Goal: Information Seeking & Learning: Learn about a topic

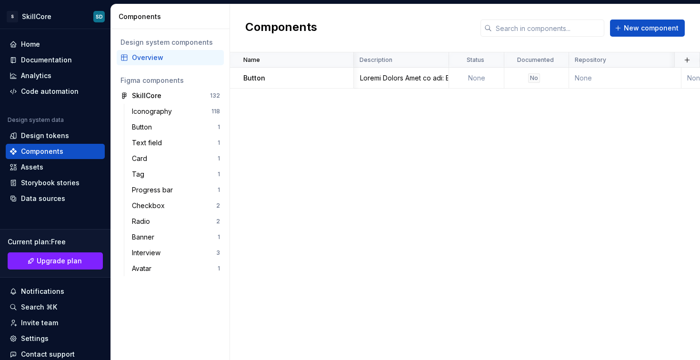
scroll to position [0, 266]
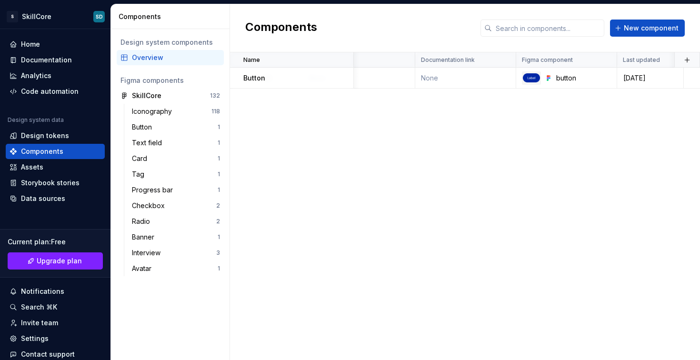
click at [422, 153] on div "Name Description Status Documented Repository Documentation link Figma componen…" at bounding box center [465, 205] width 470 height 307
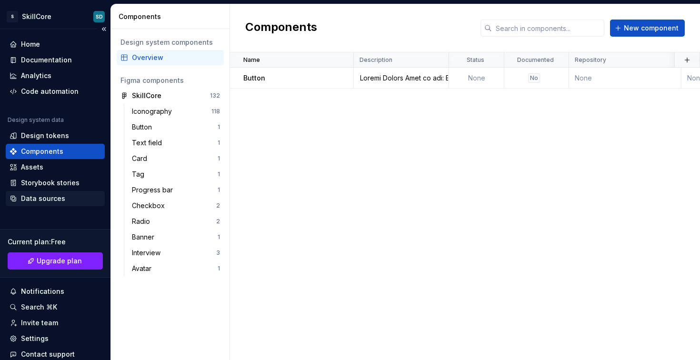
click at [39, 199] on div "Data sources" at bounding box center [43, 199] width 44 height 10
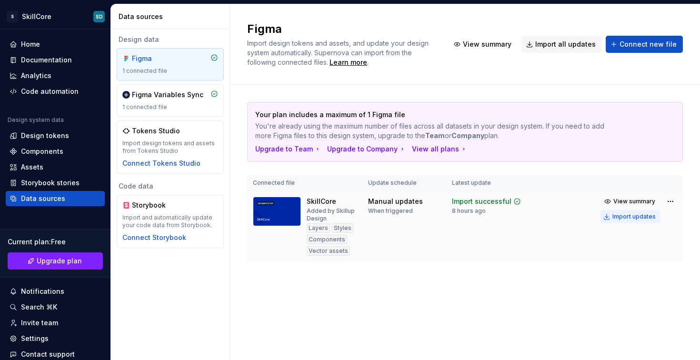
click at [632, 218] on div "Import updates" at bounding box center [633, 217] width 43 height 8
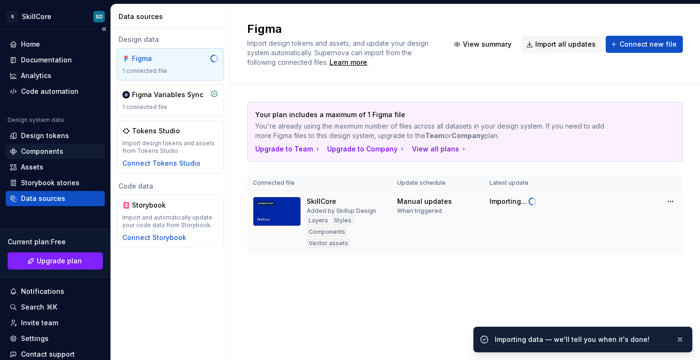
click at [47, 148] on div "Components" at bounding box center [42, 152] width 42 height 10
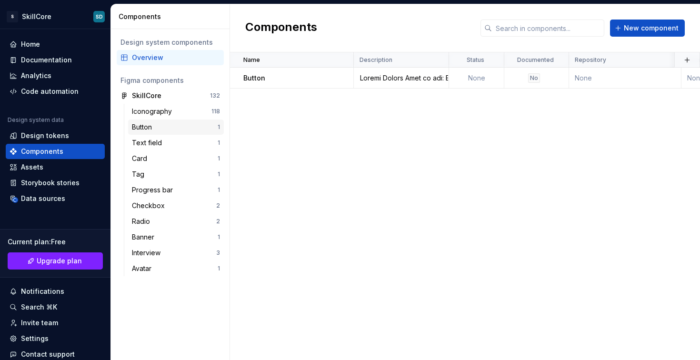
click at [168, 126] on div "Button" at bounding box center [175, 127] width 86 height 10
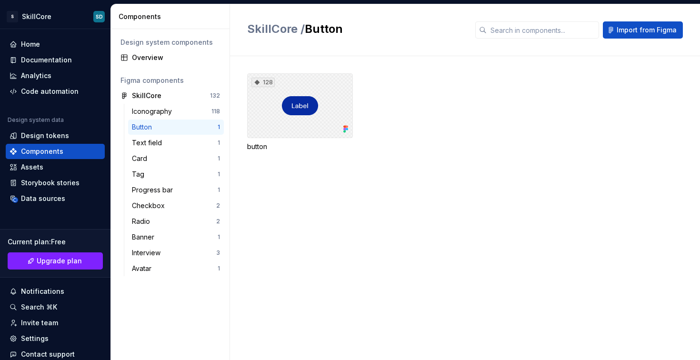
drag, startPoint x: 332, startPoint y: 119, endPoint x: 321, endPoint y: 186, distance: 67.5
click at [332, 119] on div "128" at bounding box center [300, 105] width 106 height 65
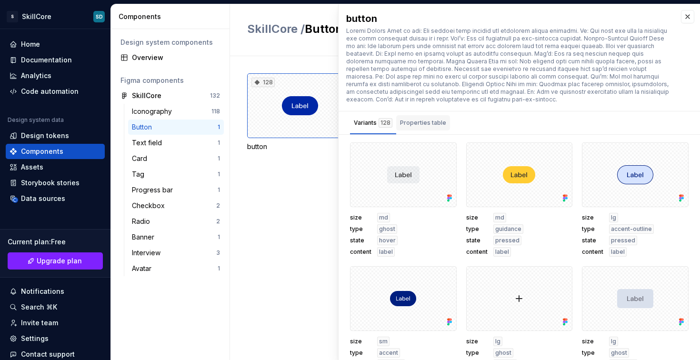
click at [428, 126] on div "Properties table" at bounding box center [423, 123] width 46 height 10
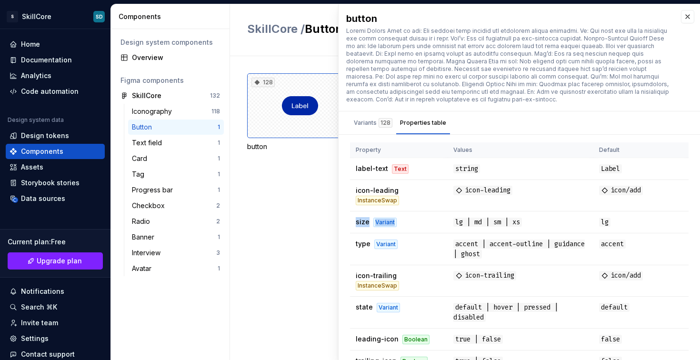
drag, startPoint x: 394, startPoint y: 224, endPoint x: 344, endPoint y: 225, distance: 49.5
click at [348, 225] on div "size md type ghost state hover content label size md type guidance state presse…" at bounding box center [518, 253] width 361 height 222
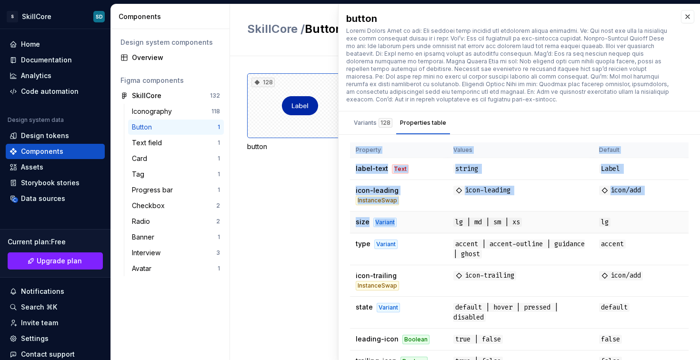
click at [356, 223] on span "size" at bounding box center [362, 221] width 14 height 8
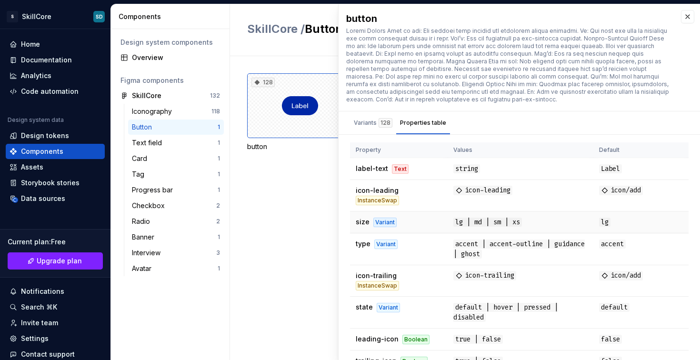
click at [364, 223] on span "size" at bounding box center [362, 221] width 14 height 8
click at [386, 223] on div "Variant" at bounding box center [384, 222] width 23 height 10
click at [355, 223] on td "size Variant" at bounding box center [399, 222] width 98 height 22
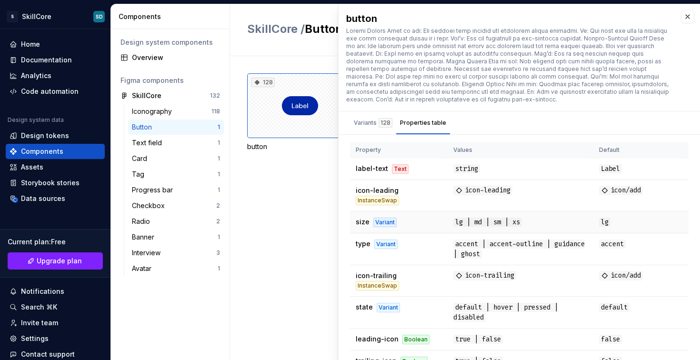
click at [383, 223] on div "Variant" at bounding box center [384, 222] width 23 height 10
click at [363, 223] on span "size" at bounding box center [362, 221] width 14 height 8
drag, startPoint x: 363, startPoint y: 241, endPoint x: 398, endPoint y: 244, distance: 35.3
click at [363, 241] on span "type" at bounding box center [362, 243] width 15 height 8
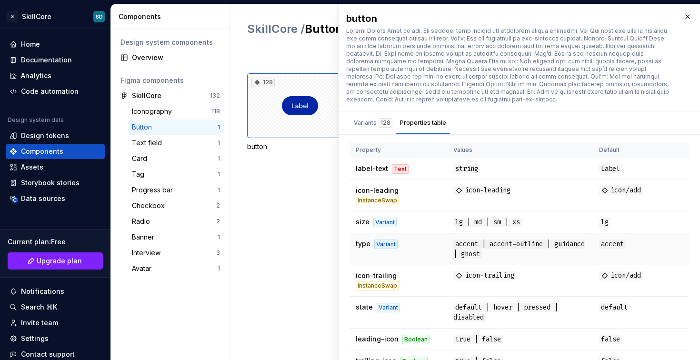
click at [403, 245] on td "type Variant" at bounding box center [399, 249] width 98 height 32
click at [349, 246] on div "size md type ghost state hover content label size md type guidance state presse…" at bounding box center [518, 253] width 361 height 222
click at [382, 245] on div "Variant" at bounding box center [385, 244] width 23 height 10
click at [302, 176] on div "128 button" at bounding box center [473, 208] width 453 height 304
click at [164, 171] on div "Tag" at bounding box center [175, 174] width 86 height 10
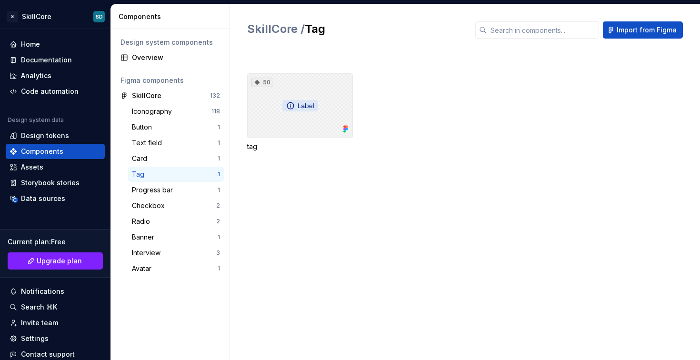
click at [304, 120] on div "50" at bounding box center [300, 105] width 106 height 65
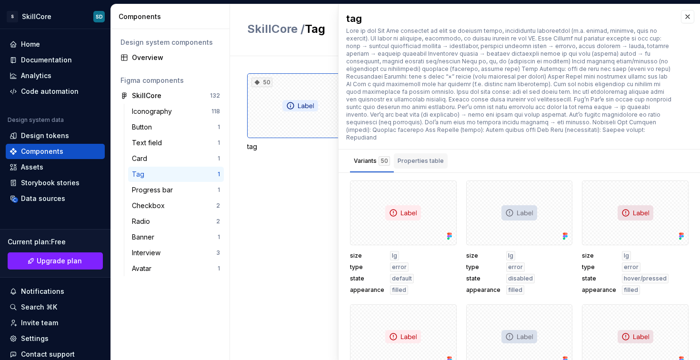
click at [423, 156] on div "Properties table" at bounding box center [420, 161] width 46 height 10
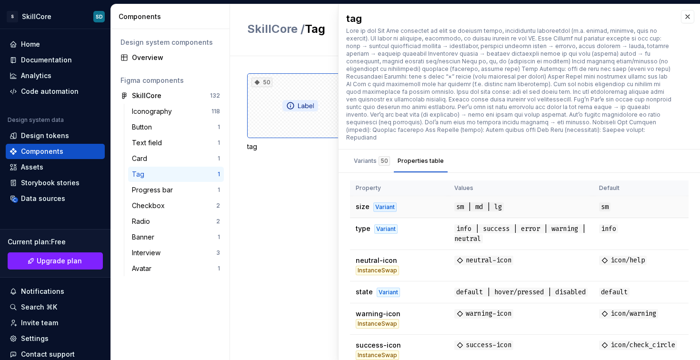
click at [362, 202] on span "size" at bounding box center [362, 206] width 14 height 8
click at [362, 225] on td "type Variant" at bounding box center [399, 234] width 99 height 32
click at [365, 224] on span "type" at bounding box center [362, 228] width 15 height 8
click at [390, 230] on td "type Variant" at bounding box center [399, 234] width 99 height 32
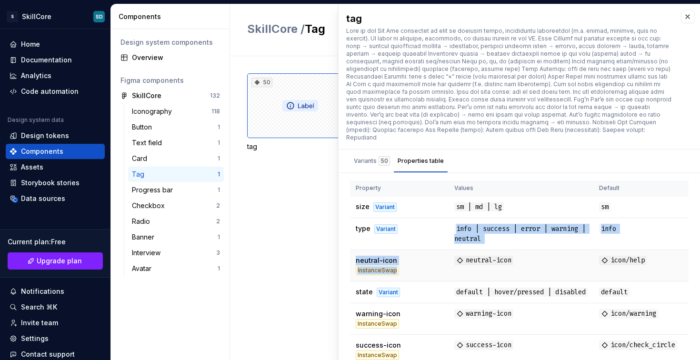
drag, startPoint x: 408, startPoint y: 244, endPoint x: 442, endPoint y: 272, distance: 43.6
click at [441, 272] on tbody "size Variant sm | md | lg sm type Variant info | success | error | warning | ne…" at bounding box center [519, 347] width 338 height 303
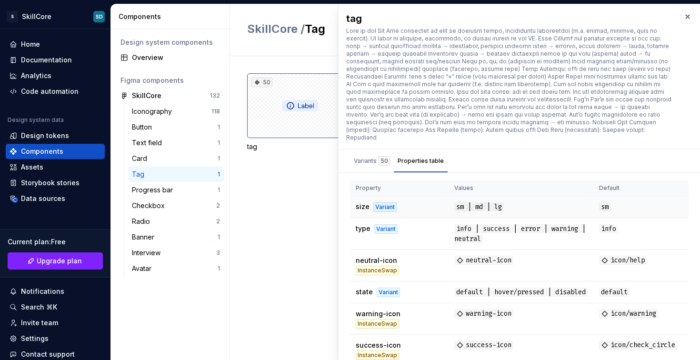
click at [364, 204] on td "size Variant" at bounding box center [399, 207] width 99 height 22
click at [364, 224] on span "type" at bounding box center [362, 228] width 15 height 8
click at [364, 196] on td "size Variant" at bounding box center [399, 207] width 99 height 22
click at [291, 87] on div "50" at bounding box center [300, 105] width 106 height 65
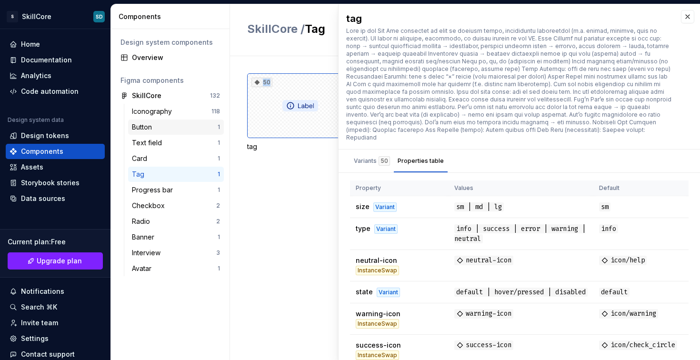
click at [161, 127] on div "Button" at bounding box center [175, 127] width 86 height 10
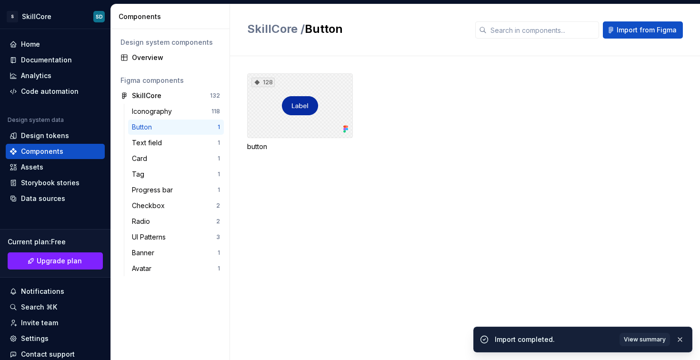
click at [315, 113] on div "128" at bounding box center [300, 105] width 106 height 65
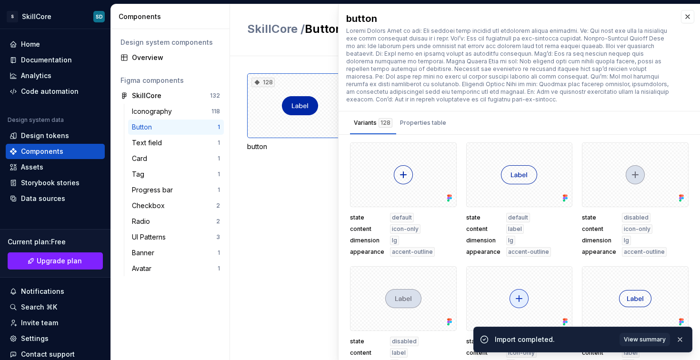
click at [296, 231] on div "128 button" at bounding box center [473, 208] width 453 height 304
click at [311, 226] on div "128 button" at bounding box center [473, 208] width 453 height 304
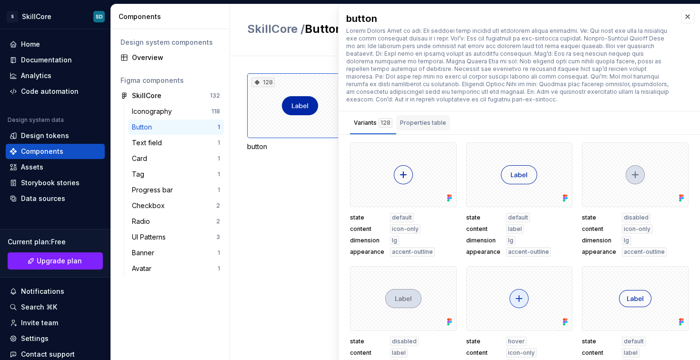
click at [424, 125] on div "Properties table" at bounding box center [423, 123] width 46 height 10
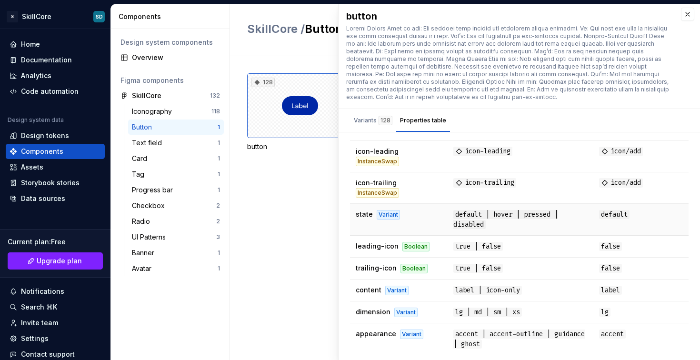
scroll to position [4, 0]
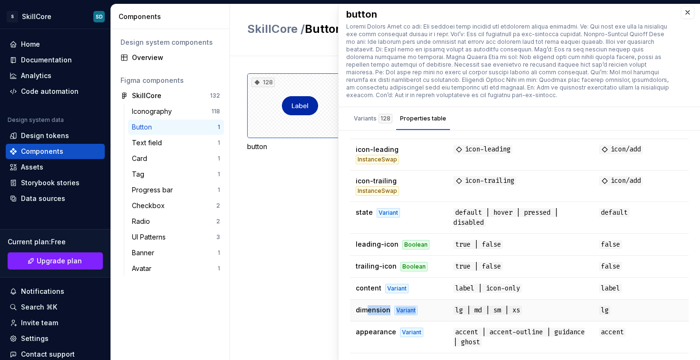
drag, startPoint x: 371, startPoint y: 308, endPoint x: 457, endPoint y: 309, distance: 86.6
click at [441, 307] on td "dimension Variant" at bounding box center [399, 310] width 98 height 22
click at [458, 309] on span "lg | md | sm | xs" at bounding box center [487, 310] width 69 height 9
click at [415, 336] on div "Variant" at bounding box center [411, 332] width 23 height 10
drag, startPoint x: 396, startPoint y: 335, endPoint x: 369, endPoint y: 325, distance: 28.3
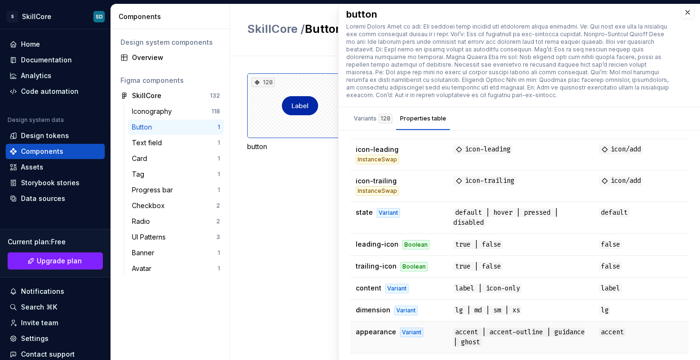
click at [386, 330] on td "appearance Variant" at bounding box center [399, 337] width 98 height 32
click at [338, 289] on div "state default content icon-only dimension lg appearance accent-outline state de…" at bounding box center [518, 249] width 361 height 222
click at [372, 311] on span "dimension" at bounding box center [372, 310] width 35 height 8
click at [369, 310] on span "dimension" at bounding box center [372, 310] width 35 height 8
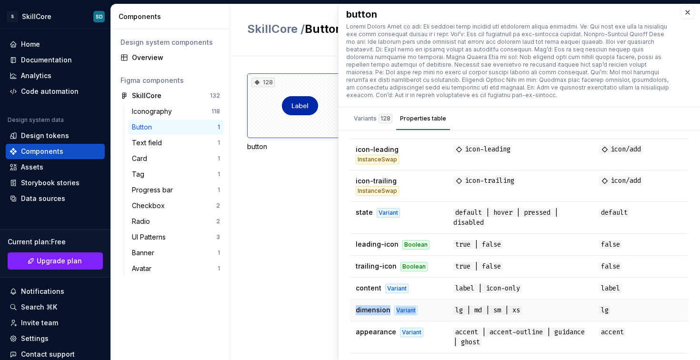
click at [369, 310] on span "dimension" at bounding box center [372, 310] width 35 height 8
click at [686, 10] on button "button" at bounding box center [687, 12] width 13 height 13
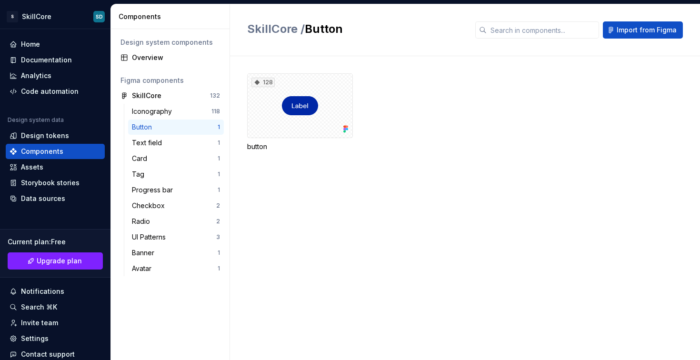
click at [513, 225] on div "128 button" at bounding box center [473, 208] width 453 height 304
